Goal: Find contact information: Find contact information

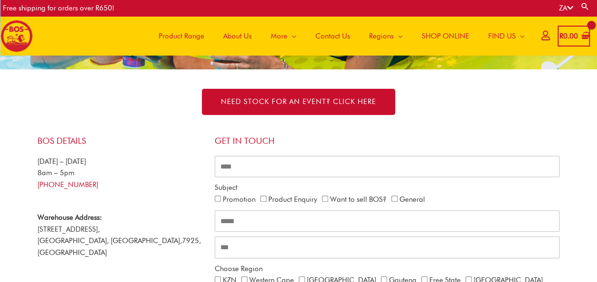
scroll to position [128, 0]
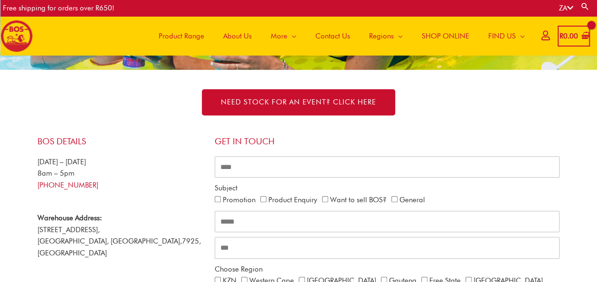
click at [332, 38] on span "Contact Us" at bounding box center [332, 36] width 35 height 28
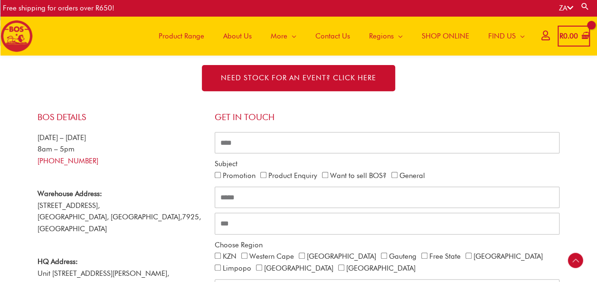
scroll to position [158, 0]
